Goal: Navigation & Orientation: Go to known website

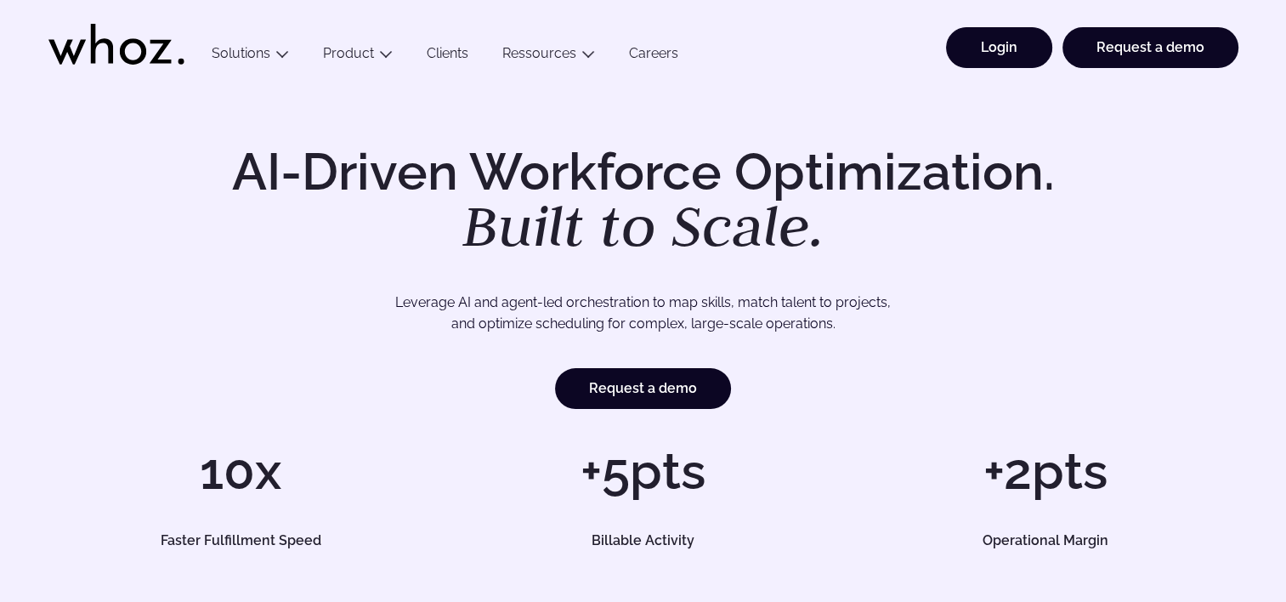
click at [994, 48] on link "Login" at bounding box center [999, 47] width 106 height 41
